Goal: Task Accomplishment & Management: Complete application form

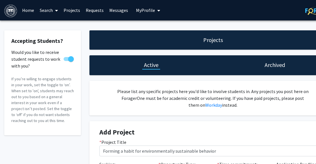
select select "5 - 10"
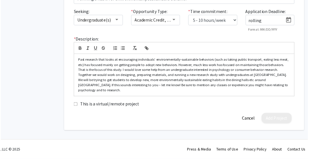
scroll to position [161, 24]
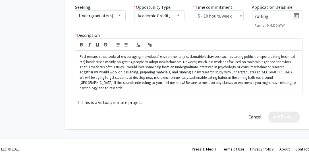
click at [263, 21] on div "rolling" at bounding box center [277, 16] width 51 height 11
drag, startPoint x: 272, startPoint y: 41, endPoint x: 246, endPoint y: 41, distance: 26.1
click at [246, 32] on div "Seeking: Undergraduate(s) * Opportunity Type: Academic Credit, Volunteer * Time…" at bounding box center [189, 18] width 236 height 28
type input "0"
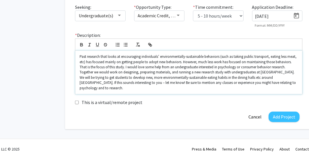
scroll to position [192, 24]
type input "[DATE]"
click at [165, 90] on p "Past research that looks at encouraging individuals’ environmentally-sustainabl…" at bounding box center [189, 72] width 218 height 37
click at [152, 89] on p "Past research that looks at encouraging individuals’ environmentally-sustainabl…" at bounding box center [189, 72] width 218 height 37
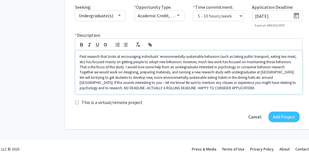
click at [228, 89] on p "Past research that looks at encouraging individuals’ environmentally-sustainabl…" at bounding box center [189, 72] width 218 height 37
click at [102, 90] on p "Past research that looks at encouraging individuals’ environmentally-sustainabl…" at bounding box center [189, 72] width 218 height 37
drag, startPoint x: 129, startPoint y: 90, endPoint x: 177, endPoint y: 90, distance: 47.7
click at [177, 90] on p "Past research that looks at encouraging individuals’ environmentally-sustainabl…" at bounding box center [189, 72] width 218 height 37
drag, startPoint x: 129, startPoint y: 89, endPoint x: 96, endPoint y: 89, distance: 32.4
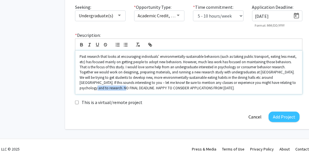
click at [96, 89] on p "Past research that looks at encouraging individuals’ environmentally-sustainabl…" at bounding box center [189, 72] width 218 height 37
click at [180, 90] on p "Past research that looks at encouraging individuals’ environmentally-sustainabl…" at bounding box center [189, 72] width 218 height 37
click at [264, 14] on input "[DATE]" at bounding box center [273, 16] width 36 height 5
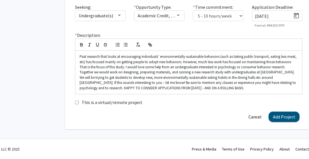
type input "[DATE]"
click at [279, 122] on button "Add Project" at bounding box center [284, 117] width 31 height 11
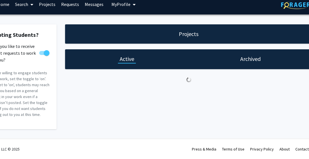
select select "5 - 10"
